Goal: Task Accomplishment & Management: Manage account settings

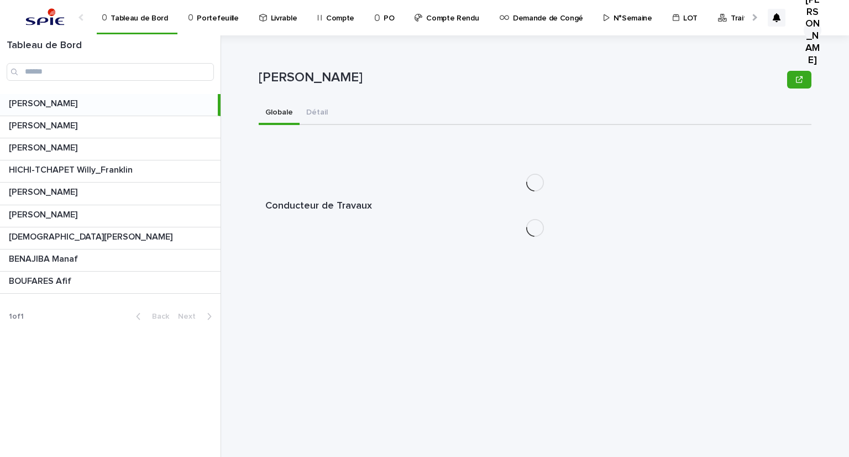
click at [213, 14] on p "Portefeuille" at bounding box center [217, 11] width 41 height 23
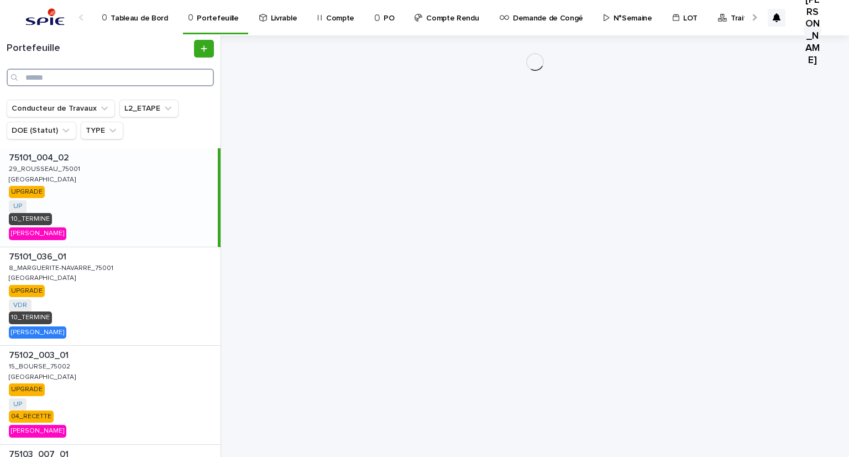
click at [64, 76] on input "Search" at bounding box center [110, 78] width 207 height 18
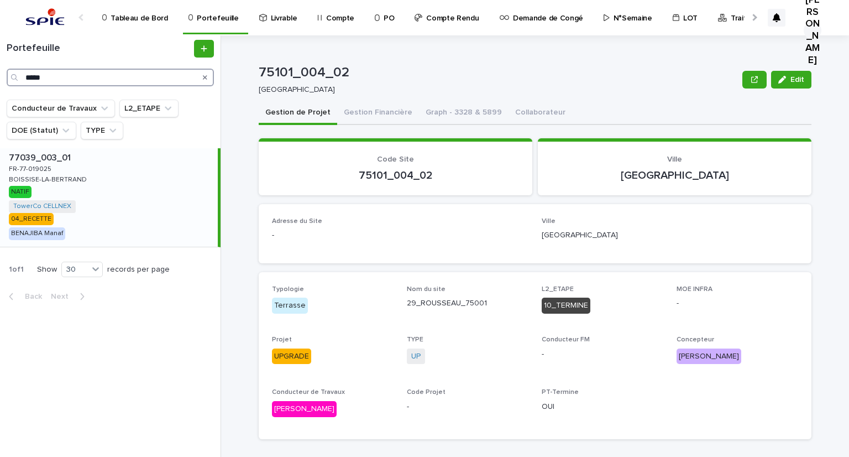
type input "*****"
click at [46, 171] on p "FR-77-019025" at bounding box center [31, 168] width 45 height 10
click at [351, 107] on button "Gestion Financière" at bounding box center [378, 113] width 82 height 23
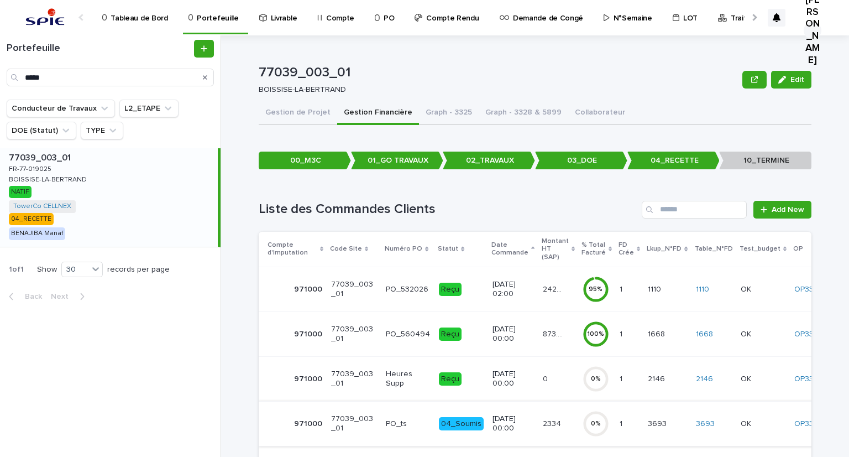
scroll to position [53, 0]
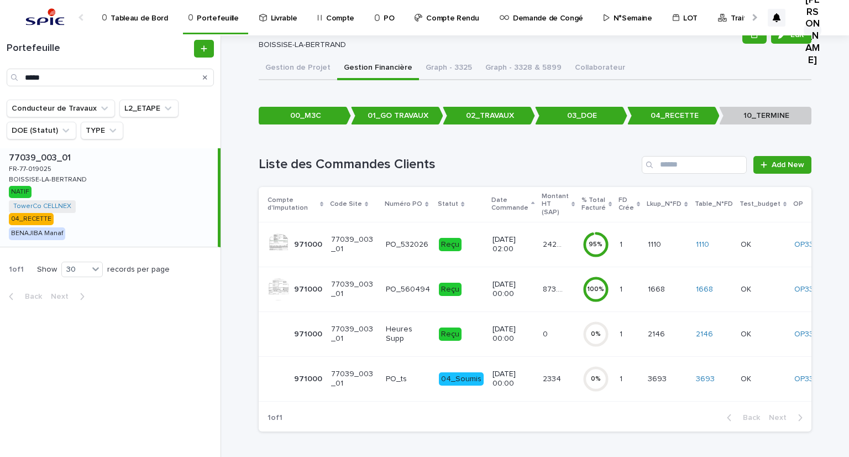
click at [554, 238] on p "24271.17" at bounding box center [555, 244] width 25 height 12
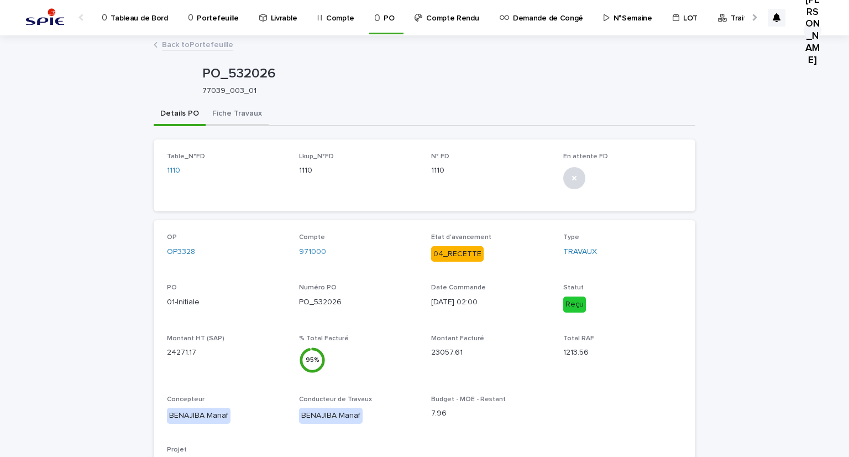
click at [246, 112] on button "Fiche Travaux" at bounding box center [237, 114] width 63 height 23
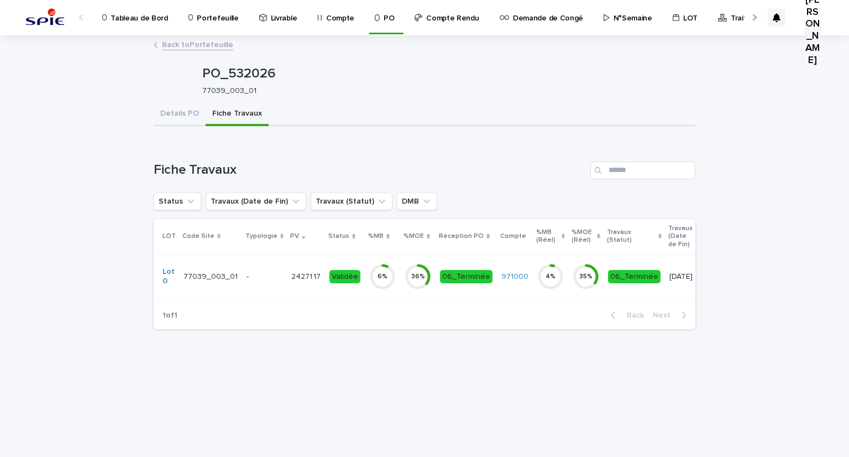
click at [188, 50] on div "Back to Portefeuille" at bounding box center [424, 45] width 553 height 15
click at [186, 46] on link "Back to Portefeuille" at bounding box center [197, 44] width 71 height 13
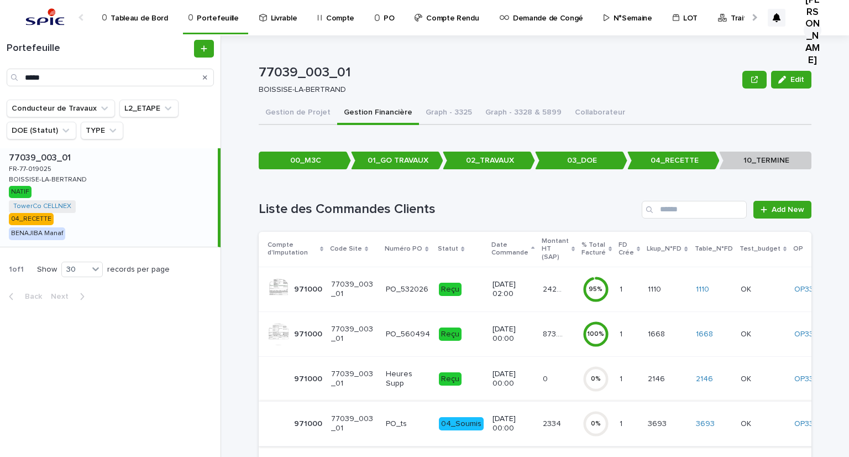
scroll to position [53, 0]
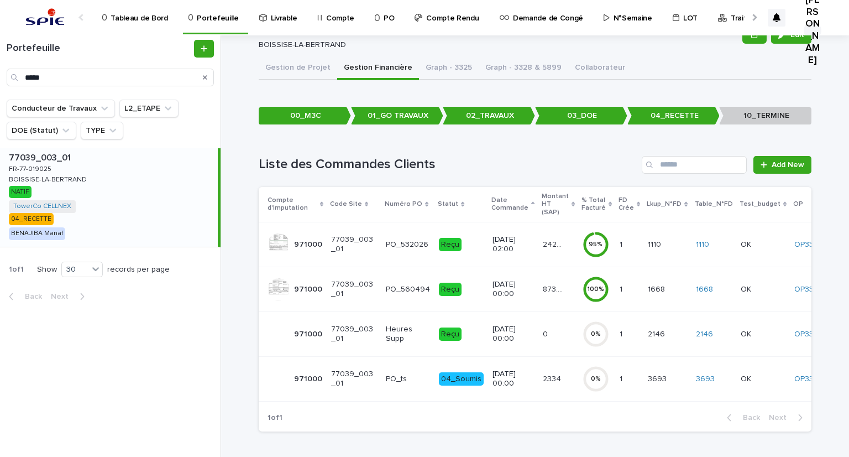
click at [514, 371] on p "[DATE] 00:00" at bounding box center [513, 378] width 41 height 19
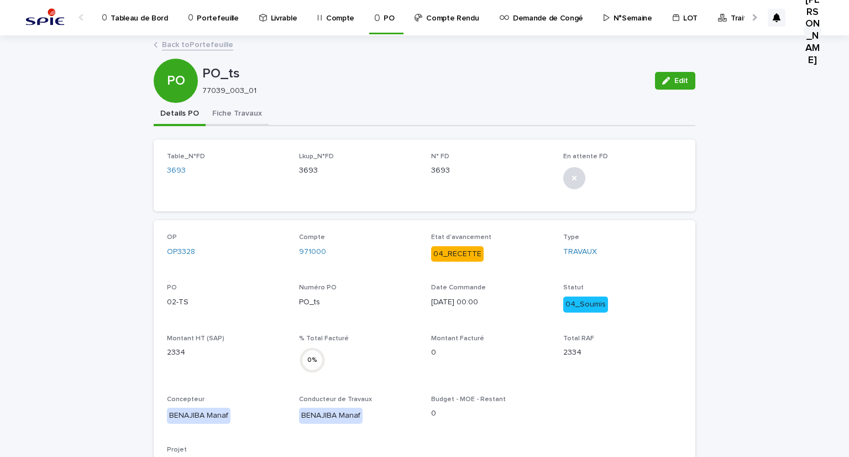
click at [234, 115] on button "Fiche Travaux" at bounding box center [237, 114] width 63 height 23
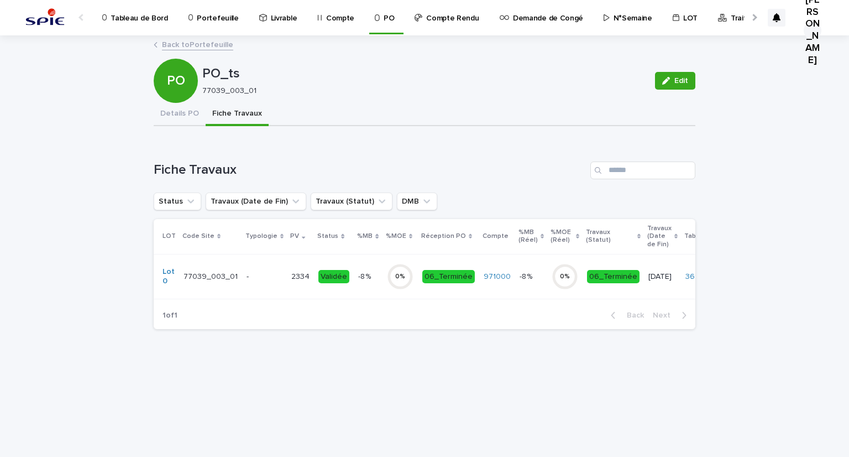
click at [278, 280] on td "-" at bounding box center [264, 276] width 45 height 45
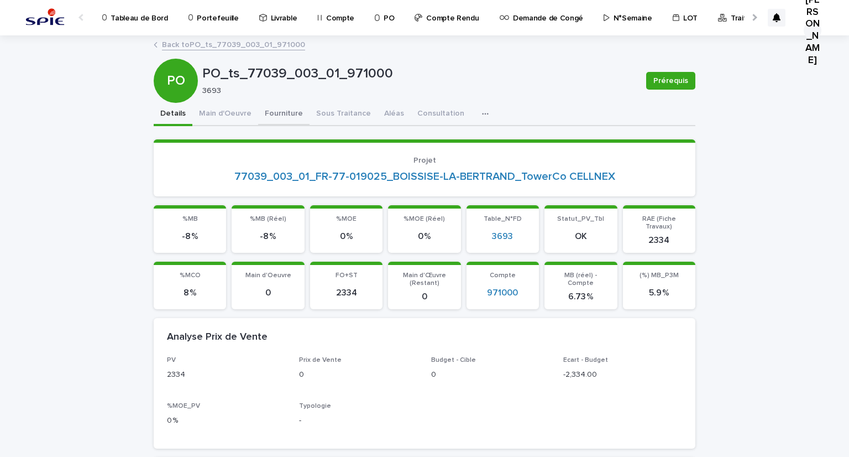
click at [299, 118] on button "Fourniture" at bounding box center [283, 114] width 51 height 23
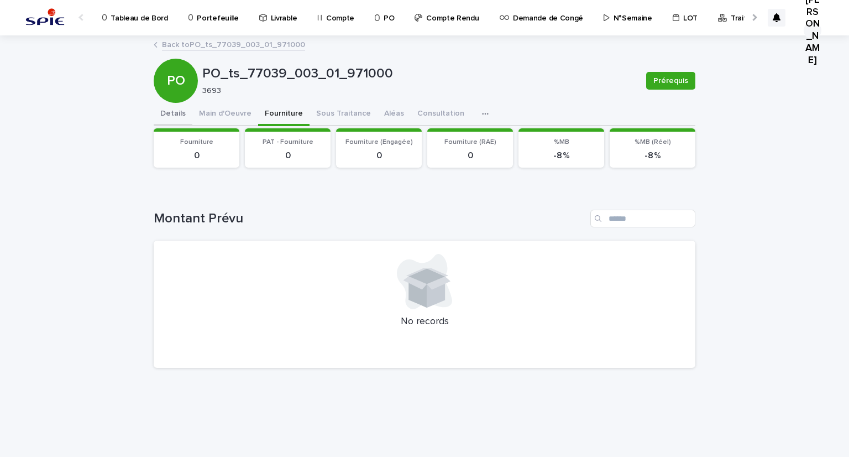
click at [184, 111] on button "Details" at bounding box center [173, 114] width 39 height 23
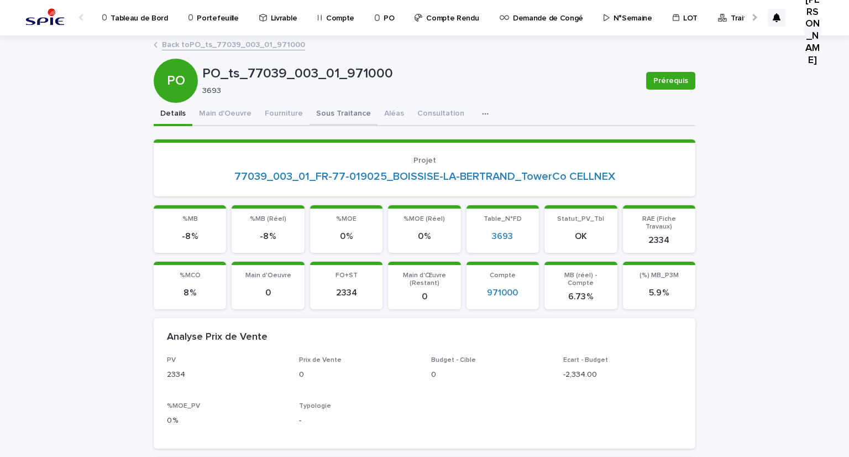
click at [310, 113] on button "Sous Traitance" at bounding box center [344, 114] width 68 height 23
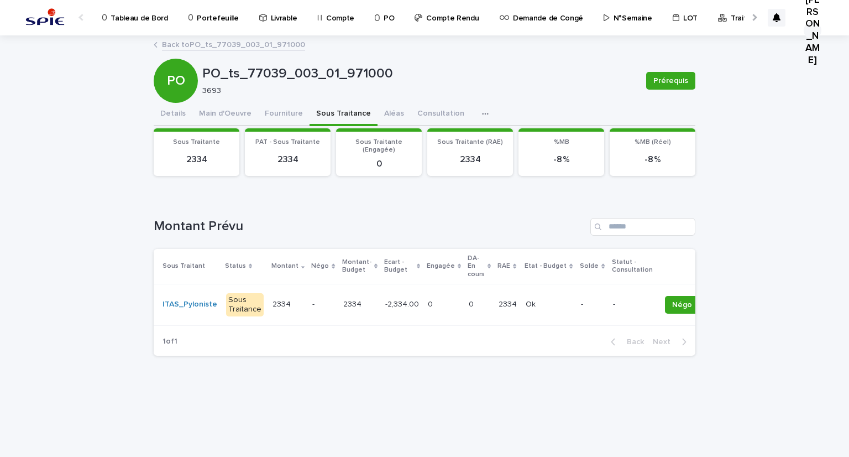
click at [313, 306] on p "-" at bounding box center [323, 304] width 22 height 9
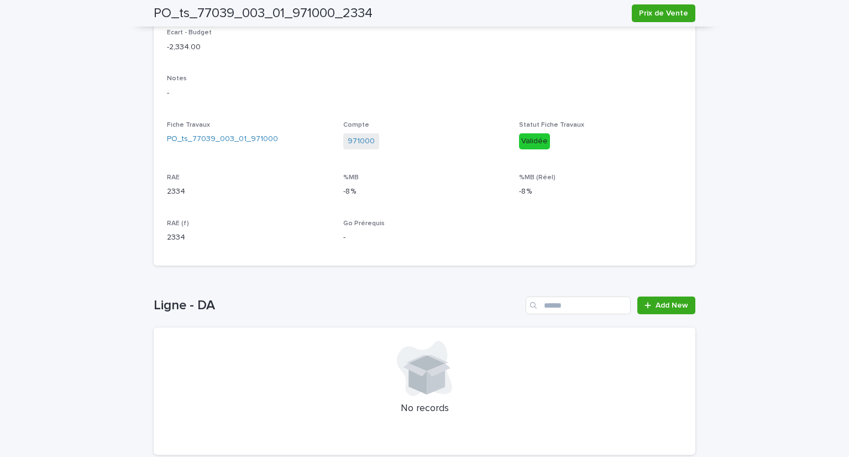
scroll to position [393, 0]
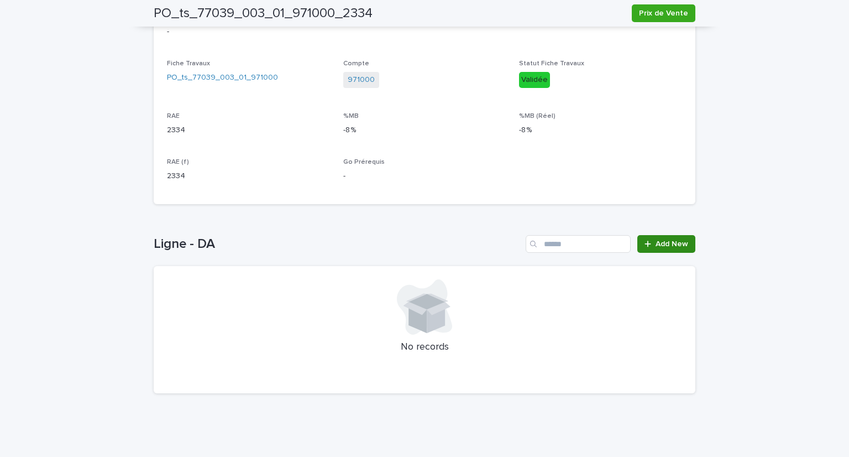
click at [661, 237] on link "Add New" at bounding box center [666, 244] width 58 height 18
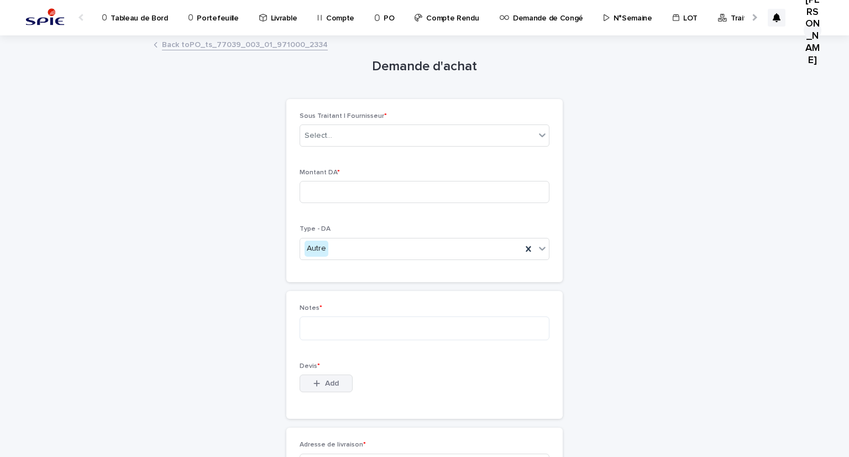
click at [336, 385] on button "Add" at bounding box center [326, 383] width 53 height 18
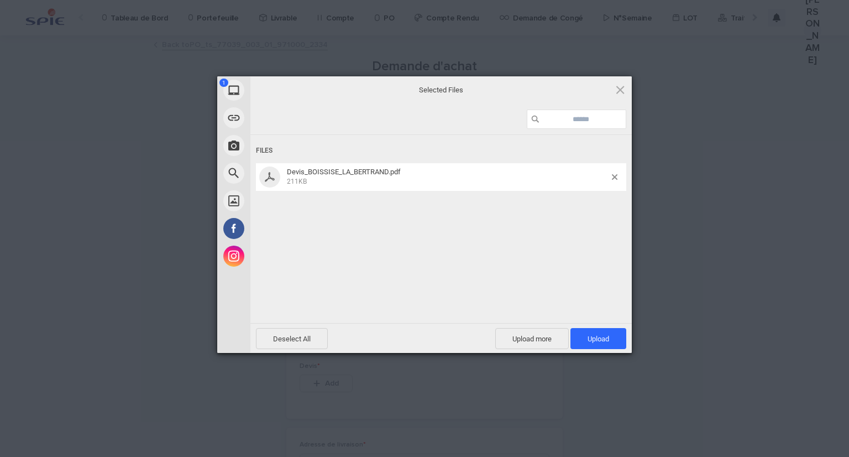
click at [590, 326] on div "Deselect All Upload more Upload 1" at bounding box center [440, 338] width 381 height 30
click at [598, 332] on span "Upload 1" at bounding box center [599, 338] width 56 height 21
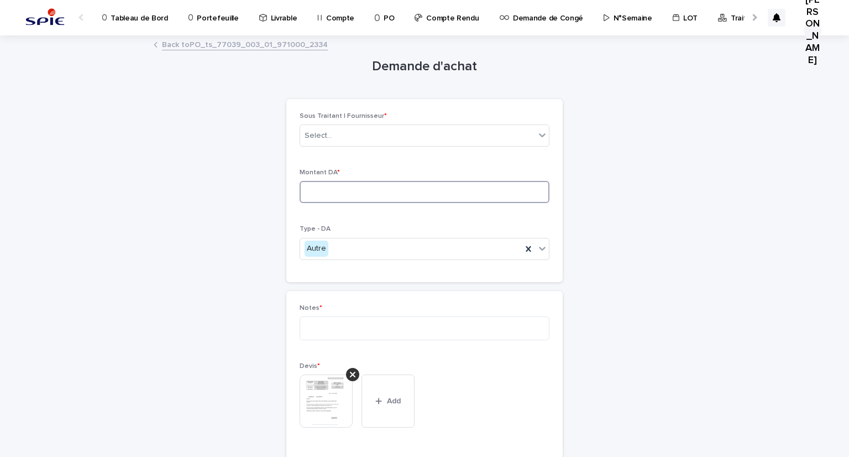
click at [337, 191] on input at bounding box center [425, 192] width 250 height 22
type input "****"
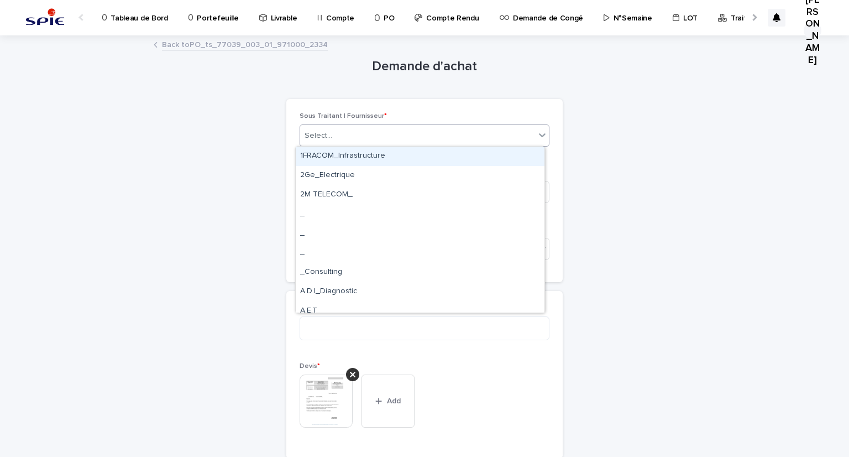
click at [356, 139] on div "Select..." at bounding box center [417, 136] width 235 height 18
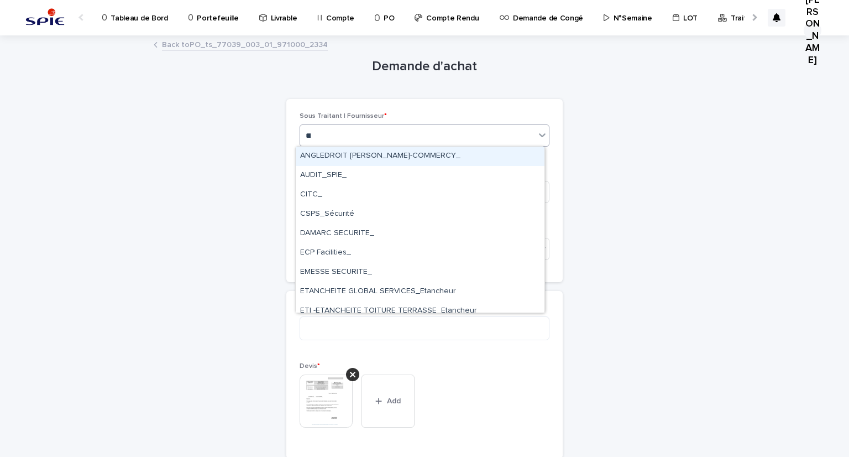
type input "****"
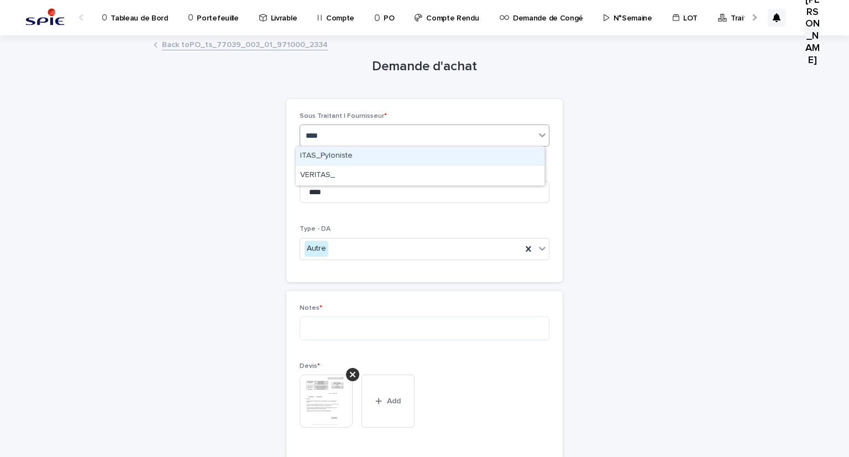
drag, startPoint x: 344, startPoint y: 142, endPoint x: 347, endPoint y: 159, distance: 17.4
click at [347, 159] on div "ITAS_Pyloniste" at bounding box center [420, 156] width 249 height 19
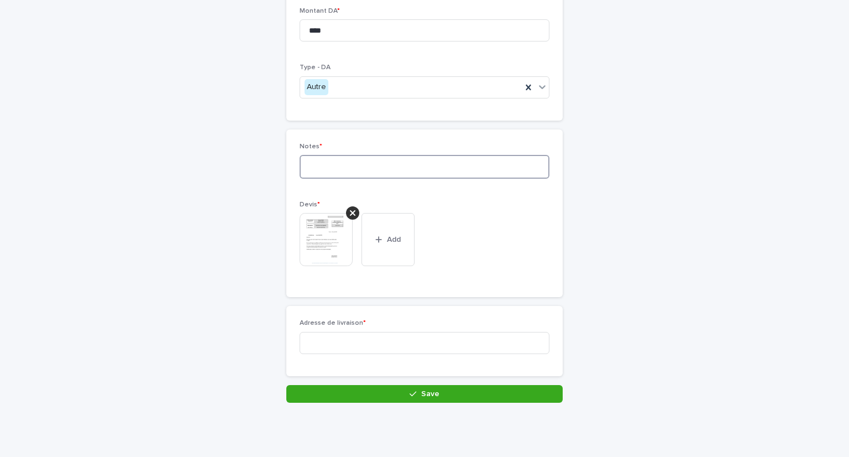
click at [334, 175] on textarea at bounding box center [425, 167] width 250 height 24
type textarea "**********"
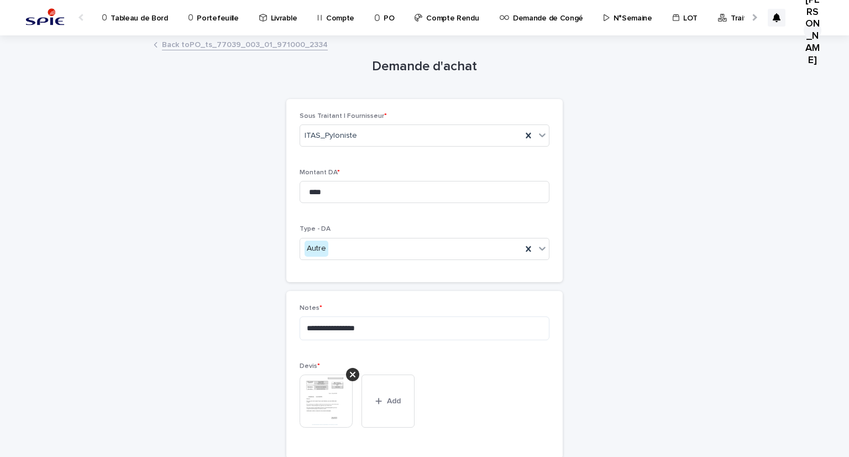
scroll to position [111, 0]
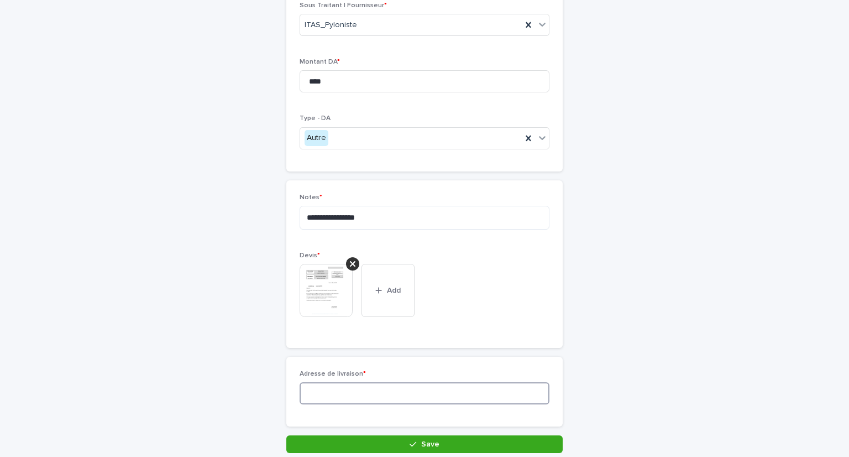
click at [357, 393] on input at bounding box center [425, 393] width 250 height 22
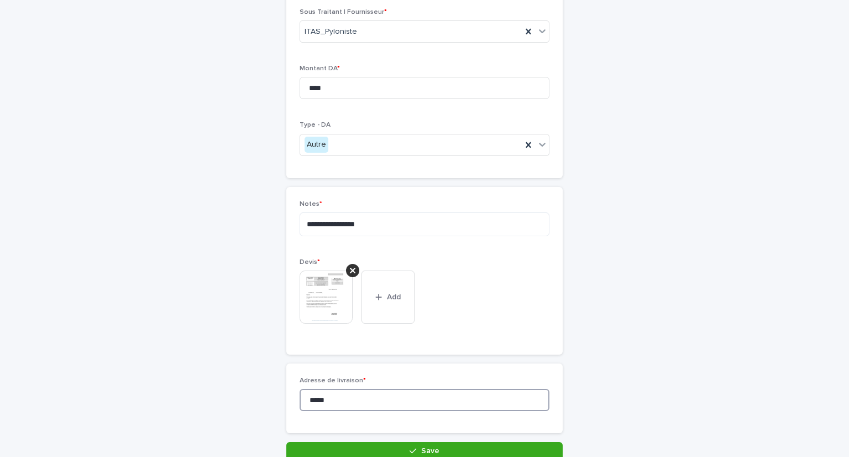
scroll to position [161, 0]
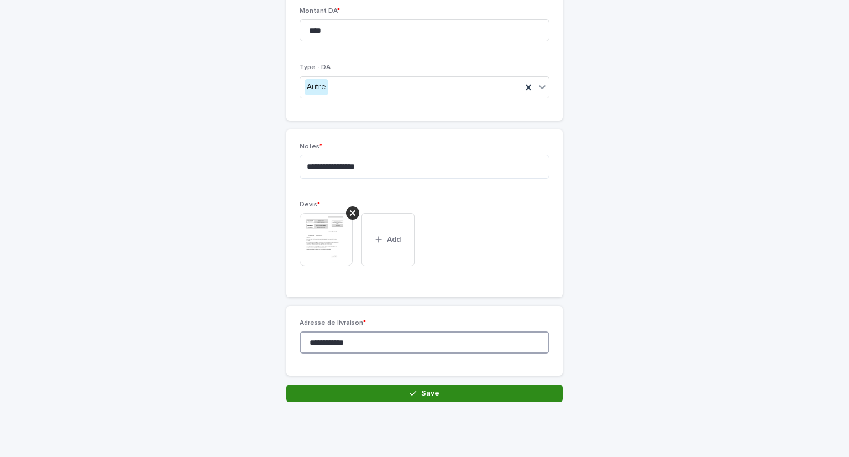
type input "**********"
click at [366, 385] on button "Save" at bounding box center [424, 393] width 276 height 18
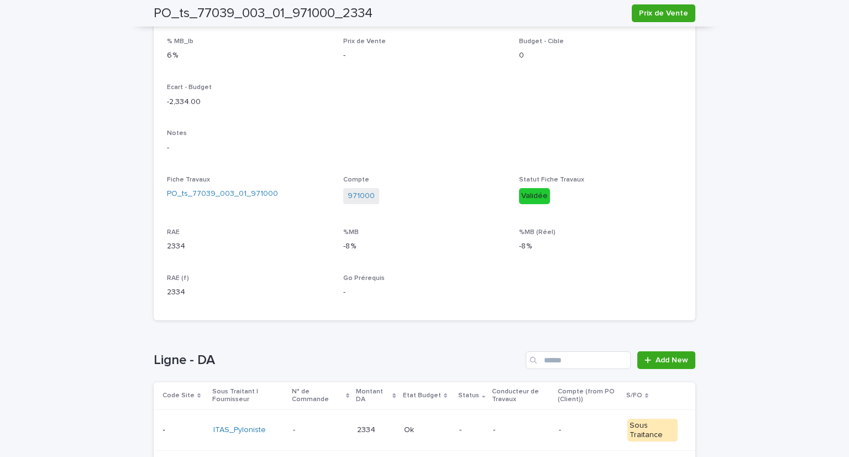
scroll to position [364, 0]
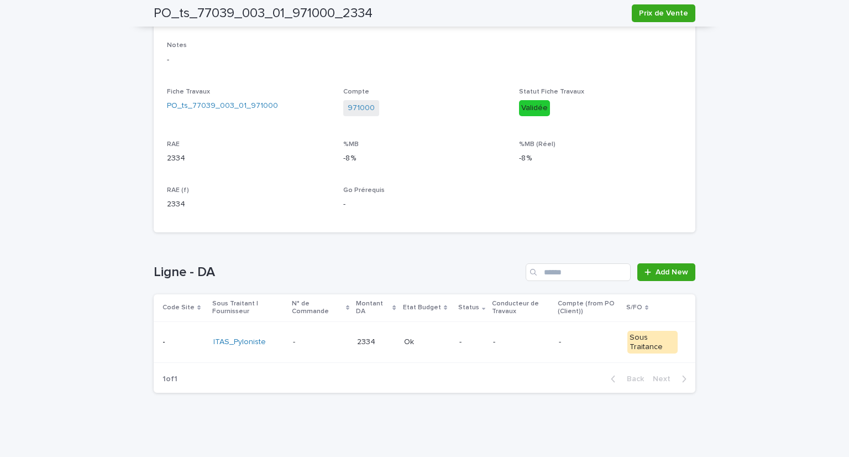
click at [442, 351] on td "Ok Ok" at bounding box center [427, 341] width 55 height 41
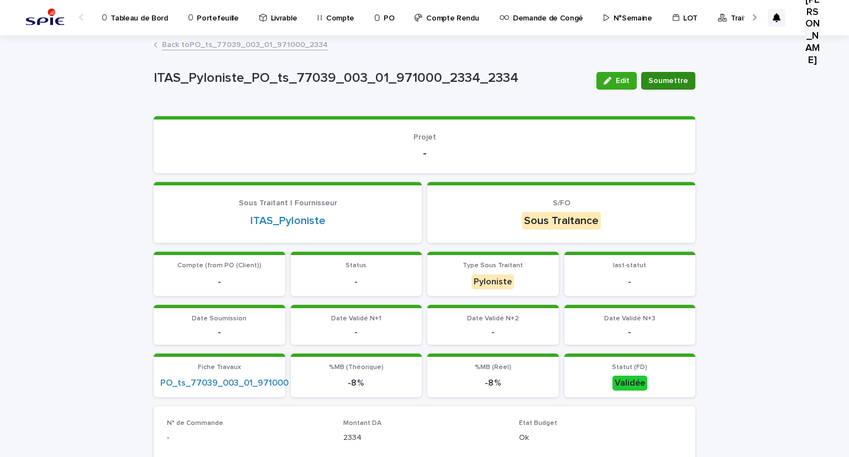
click at [656, 82] on span "Soumettre" at bounding box center [669, 80] width 40 height 11
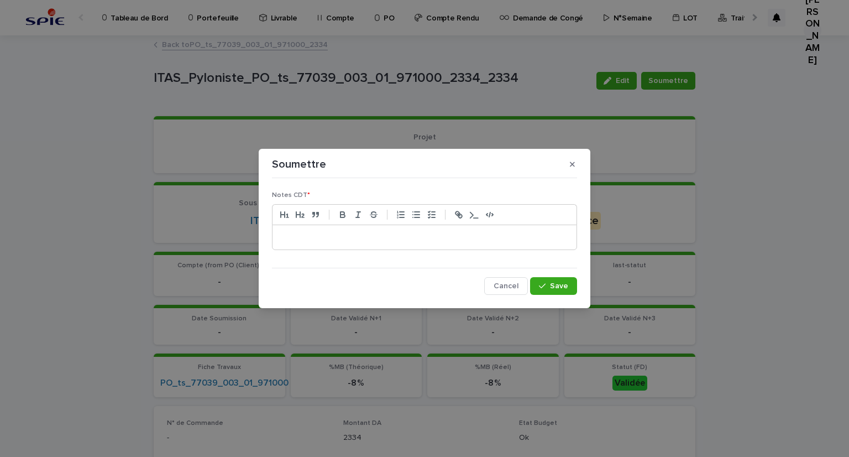
click at [432, 237] on p at bounding box center [424, 237] width 287 height 11
click at [530, 277] on button "Save" at bounding box center [553, 286] width 47 height 18
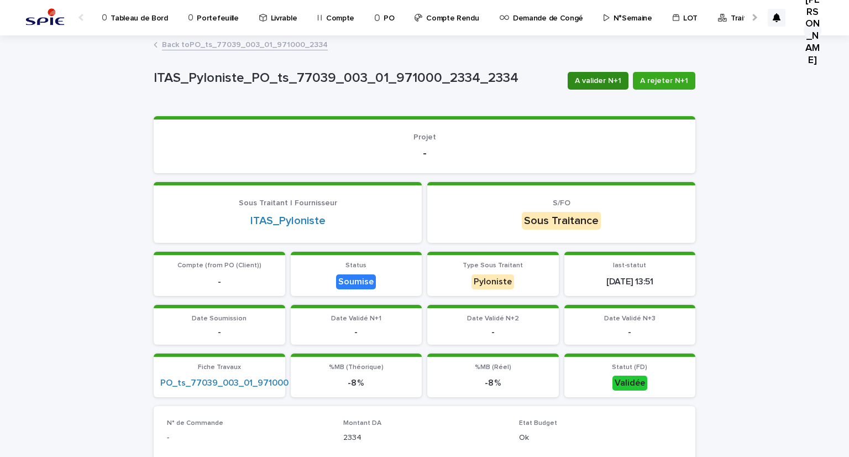
click at [602, 82] on span "A valider N+1" at bounding box center [598, 80] width 46 height 11
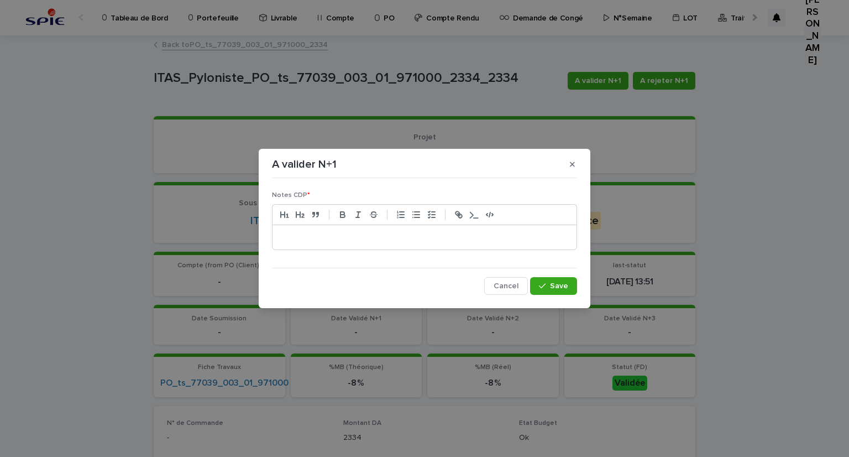
click at [314, 237] on p at bounding box center [424, 237] width 287 height 11
click at [530, 277] on button "Save" at bounding box center [553, 286] width 47 height 18
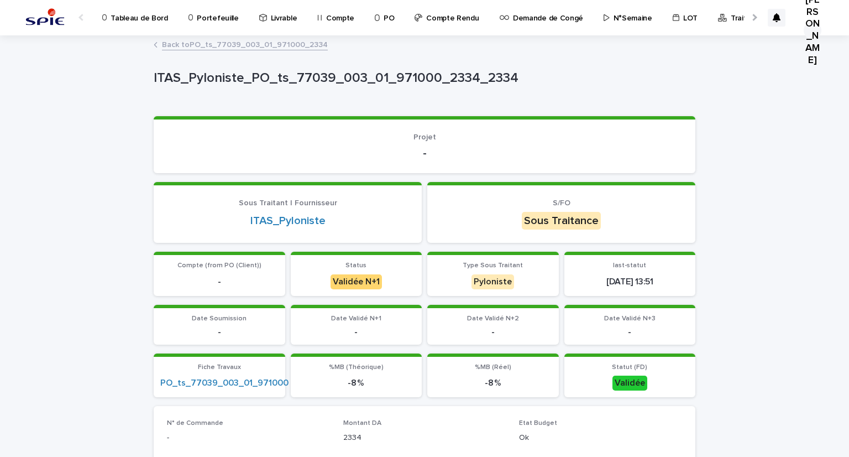
click at [427, 22] on p "Compte Rendu" at bounding box center [452, 11] width 53 height 23
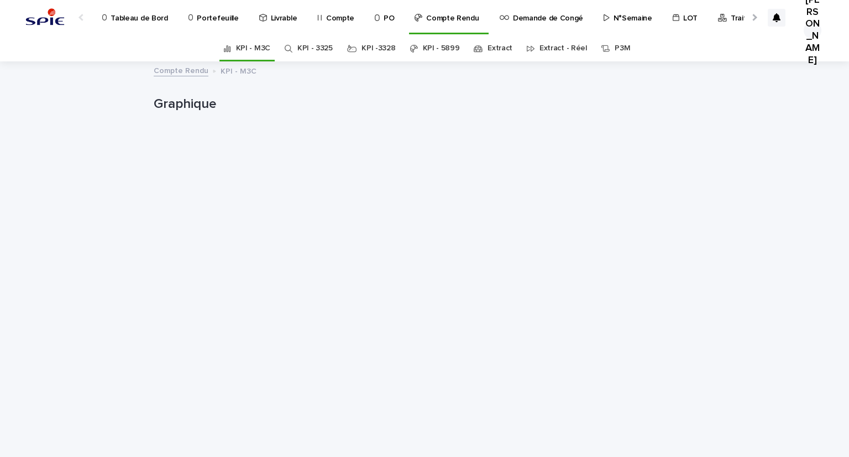
click at [488, 49] on link "Extract" at bounding box center [500, 48] width 25 height 26
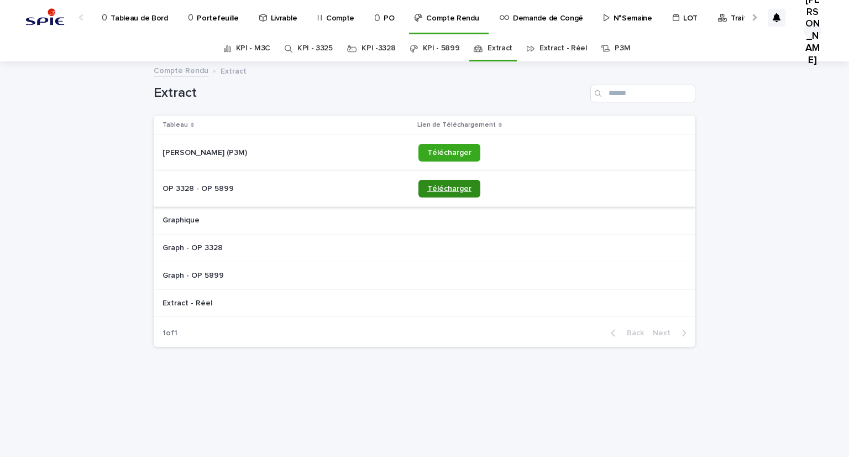
click at [441, 189] on span "Télécharger" at bounding box center [449, 189] width 44 height 8
click at [221, 25] on link "Portefeuille" at bounding box center [215, 17] width 56 height 34
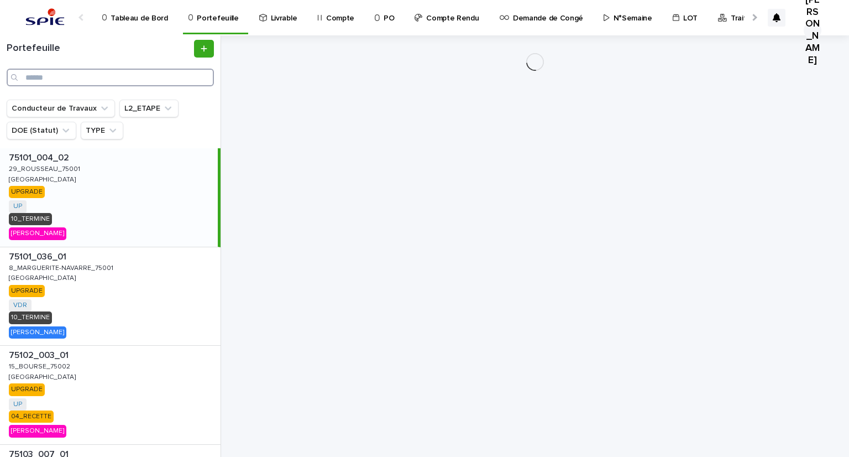
click at [108, 78] on input "Search" at bounding box center [110, 78] width 207 height 18
paste input "**********"
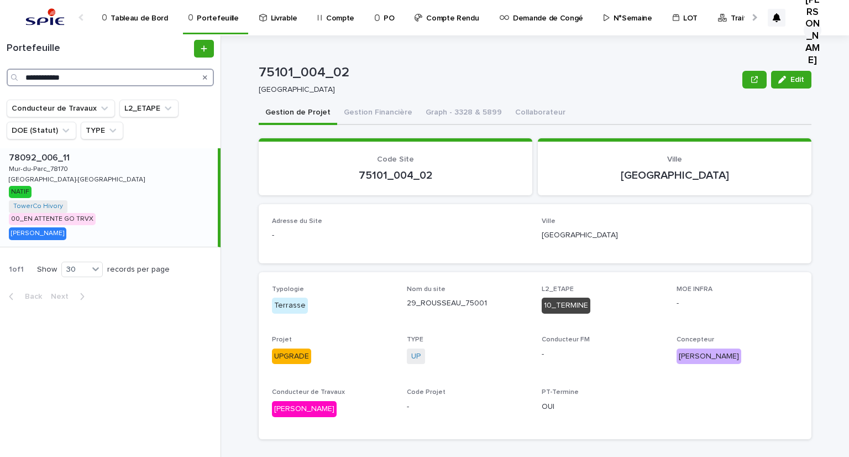
type input "**********"
click at [60, 166] on p "Mur-du-Parc_78170" at bounding box center [39, 168] width 61 height 10
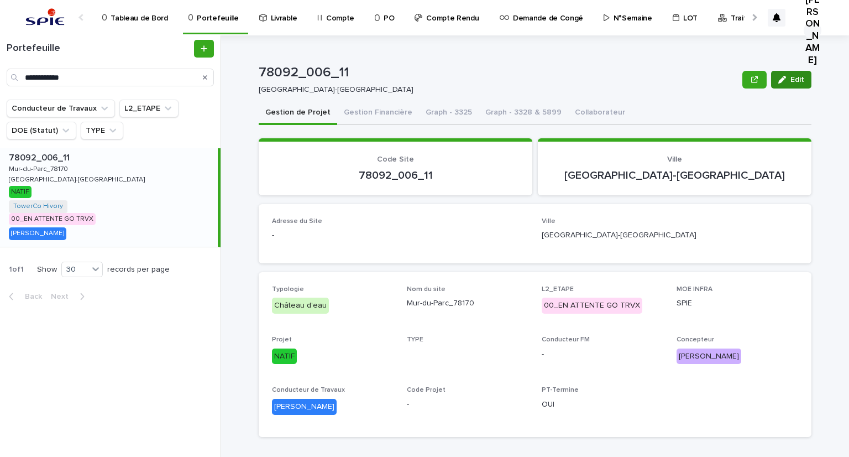
click at [792, 74] on button "Edit" at bounding box center [791, 80] width 40 height 18
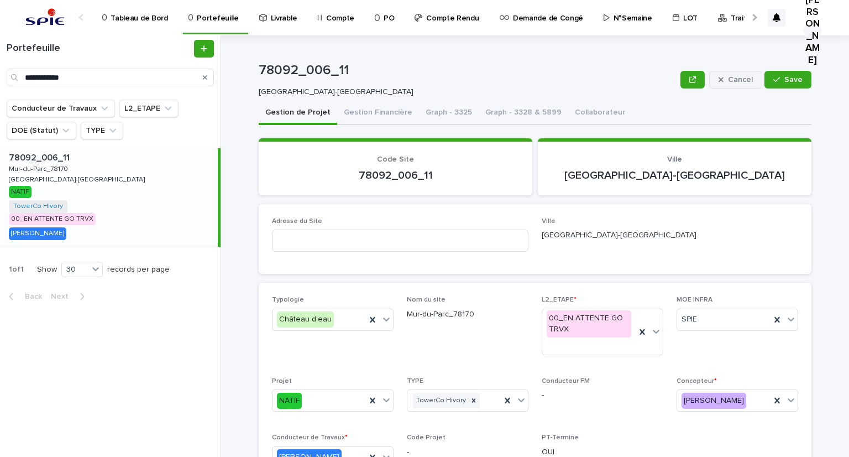
click at [732, 77] on span "Cancel" at bounding box center [740, 80] width 25 height 8
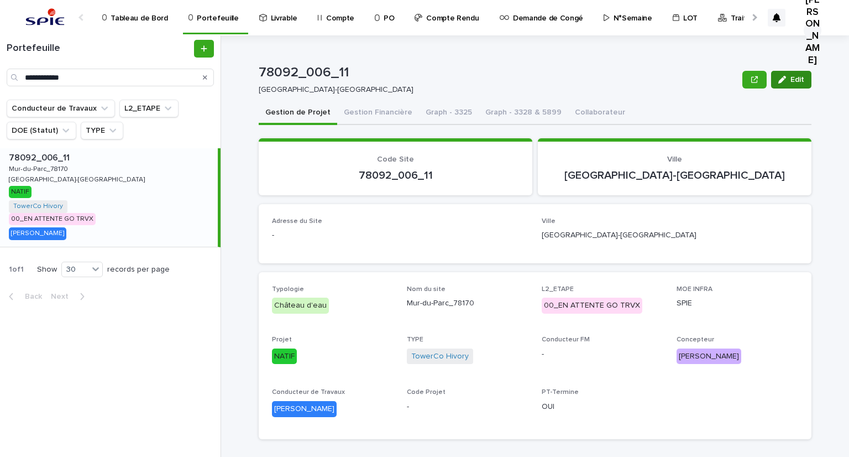
click at [778, 78] on icon "button" at bounding box center [782, 80] width 8 height 8
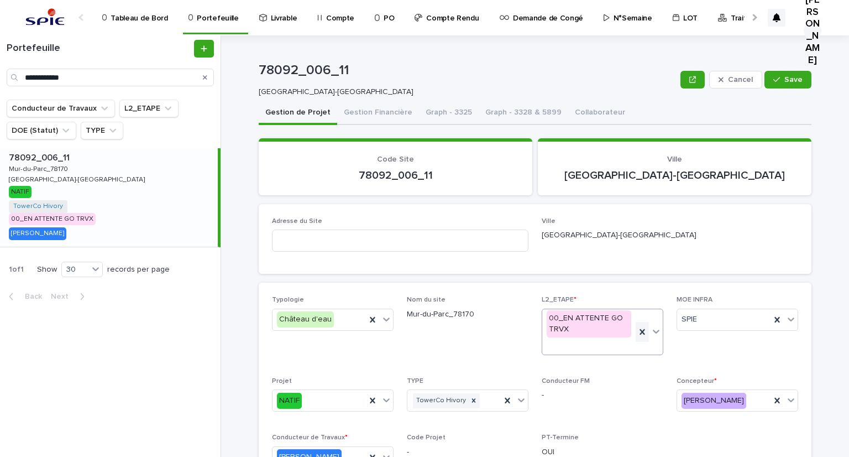
scroll to position [55, 0]
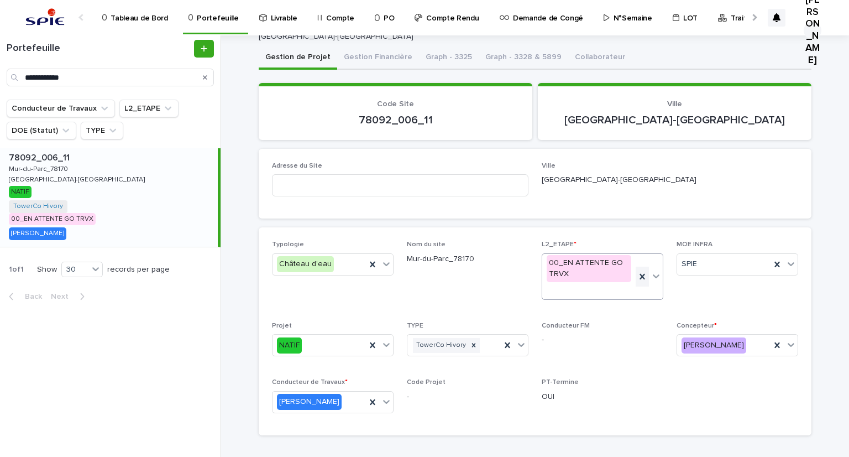
click at [637, 277] on icon at bounding box center [642, 276] width 11 height 11
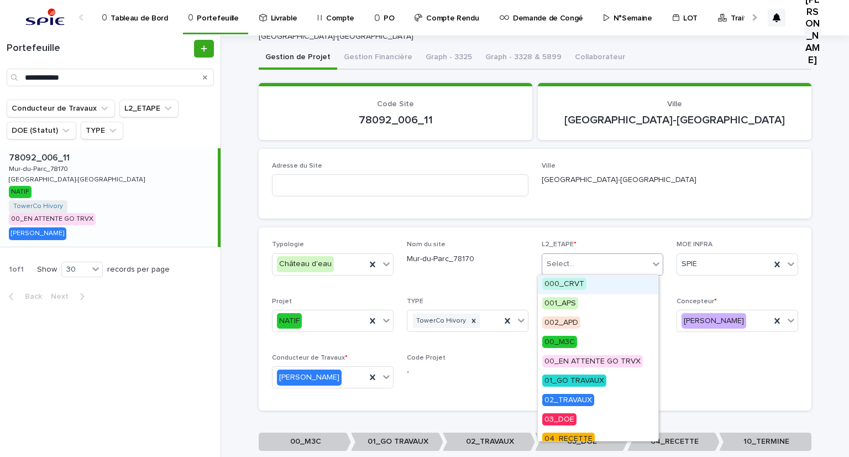
click at [621, 269] on div "Select..." at bounding box center [595, 264] width 107 height 18
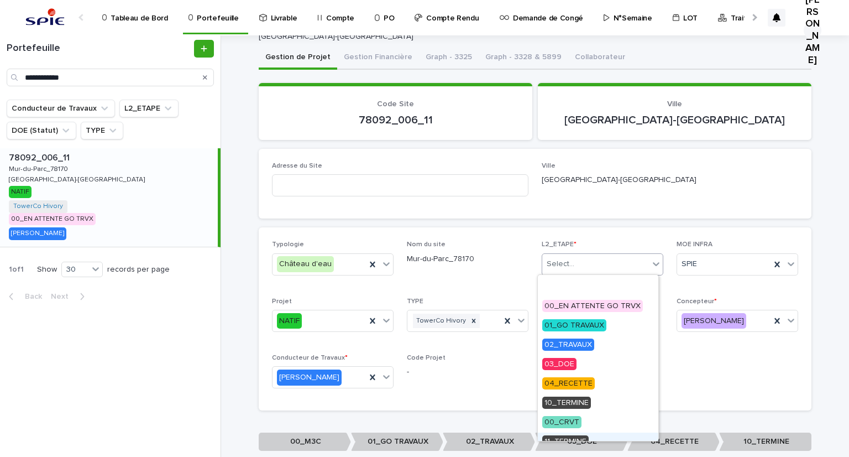
scroll to position [111, 0]
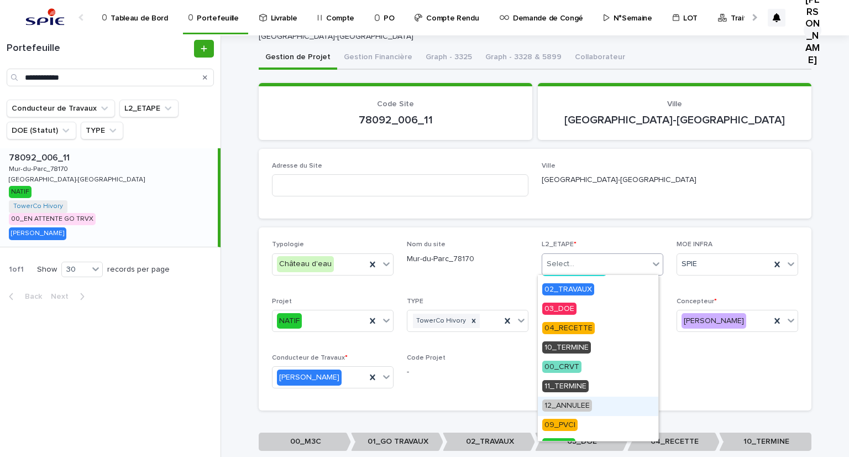
click at [588, 405] on span "12_ANNULEE" at bounding box center [567, 405] width 50 height 12
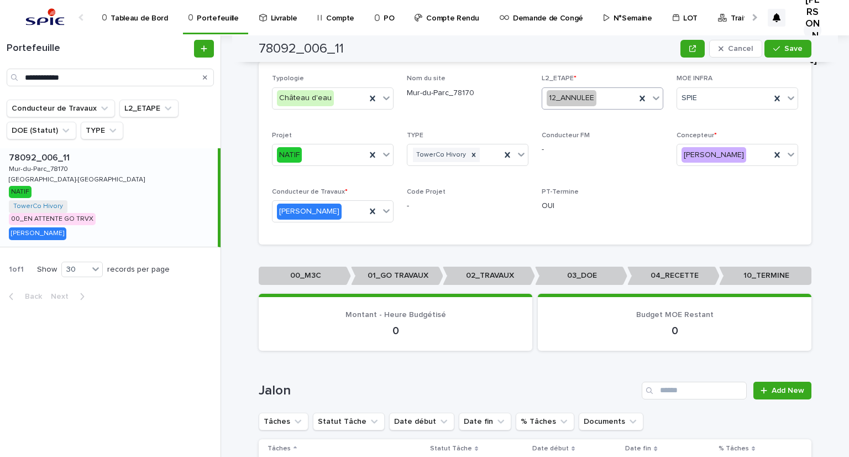
scroll to position [0, 0]
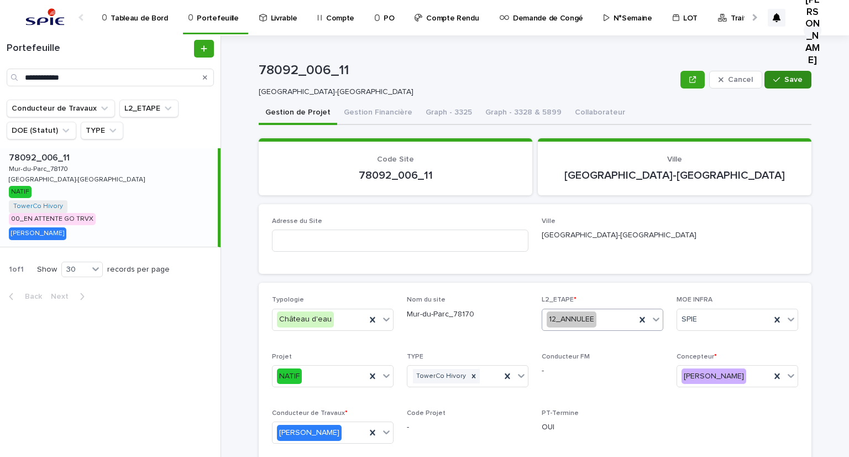
click at [783, 86] on button "Save" at bounding box center [788, 80] width 47 height 18
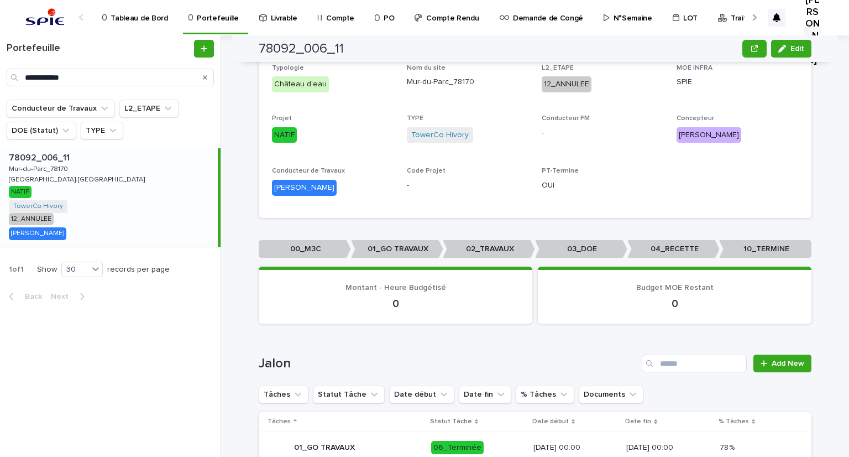
scroll to position [111, 0]
